Goal: Task Accomplishment & Management: Manage account settings

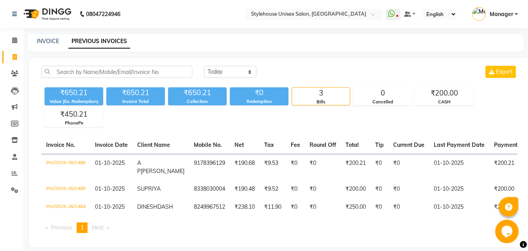
click at [36, 40] on div "INVOICE PREVIOUS INVOICES" at bounding box center [270, 41] width 487 height 8
click at [12, 72] on icon at bounding box center [14, 73] width 7 height 6
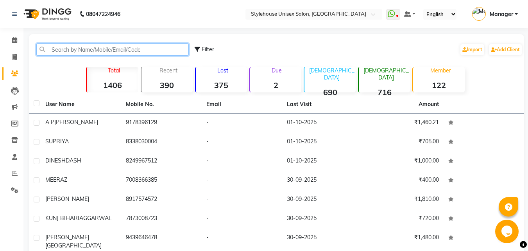
click at [68, 50] on input "text" at bounding box center [112, 49] width 152 height 12
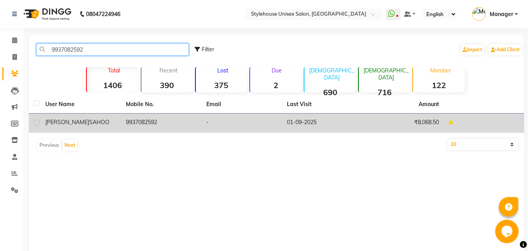
type input "9937082592"
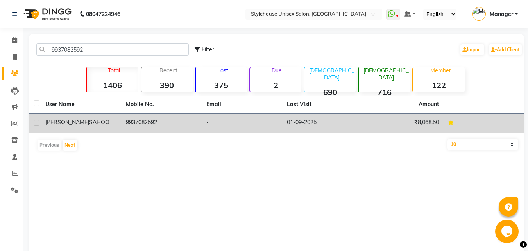
click at [36, 122] on label at bounding box center [37, 123] width 6 height 6
click at [36, 122] on input "checkbox" at bounding box center [36, 122] width 5 height 5
checkbox input "true"
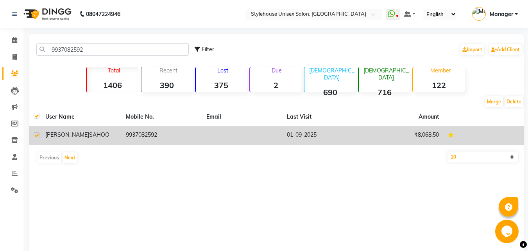
click at [130, 134] on td "9937082592" at bounding box center [161, 135] width 81 height 19
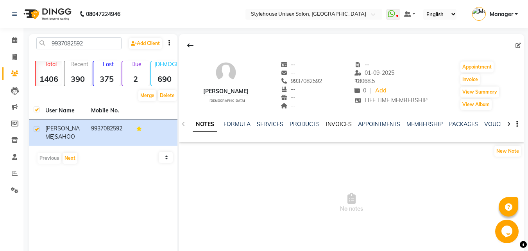
click at [338, 123] on link "INVOICES" at bounding box center [339, 123] width 26 height 7
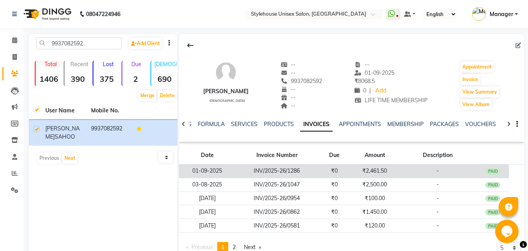
click at [263, 171] on td "INV/2025-26/1286" at bounding box center [276, 171] width 83 height 14
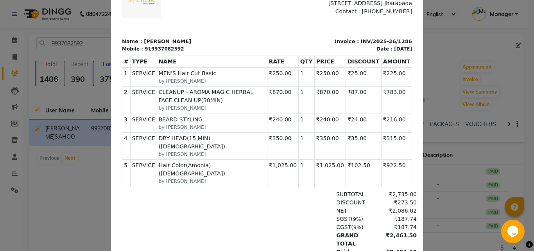
drag, startPoint x: 350, startPoint y: 245, endPoint x: 404, endPoint y: 269, distance: 59.2
click at [400, 239] on html "TAX INVOICE Stylehouse Unisex Salon [STREET_ADDRESS] Jharapada Contact : [PHONE…" at bounding box center [266, 127] width 299 height 317
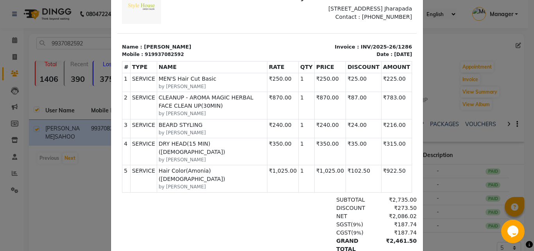
scroll to position [49, 0]
